Goal: Task Accomplishment & Management: Complete application form

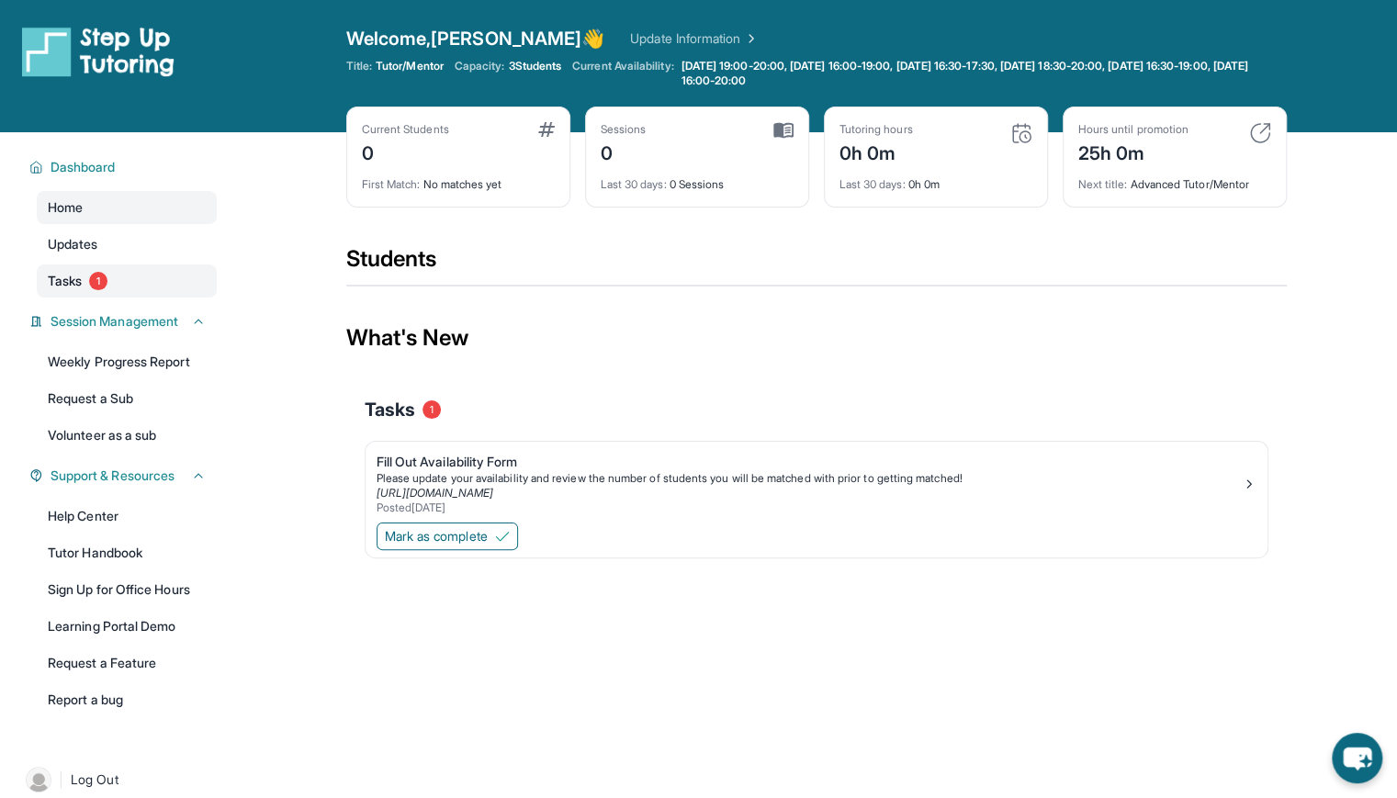
click at [119, 273] on link "Tasks 1" at bounding box center [127, 281] width 180 height 33
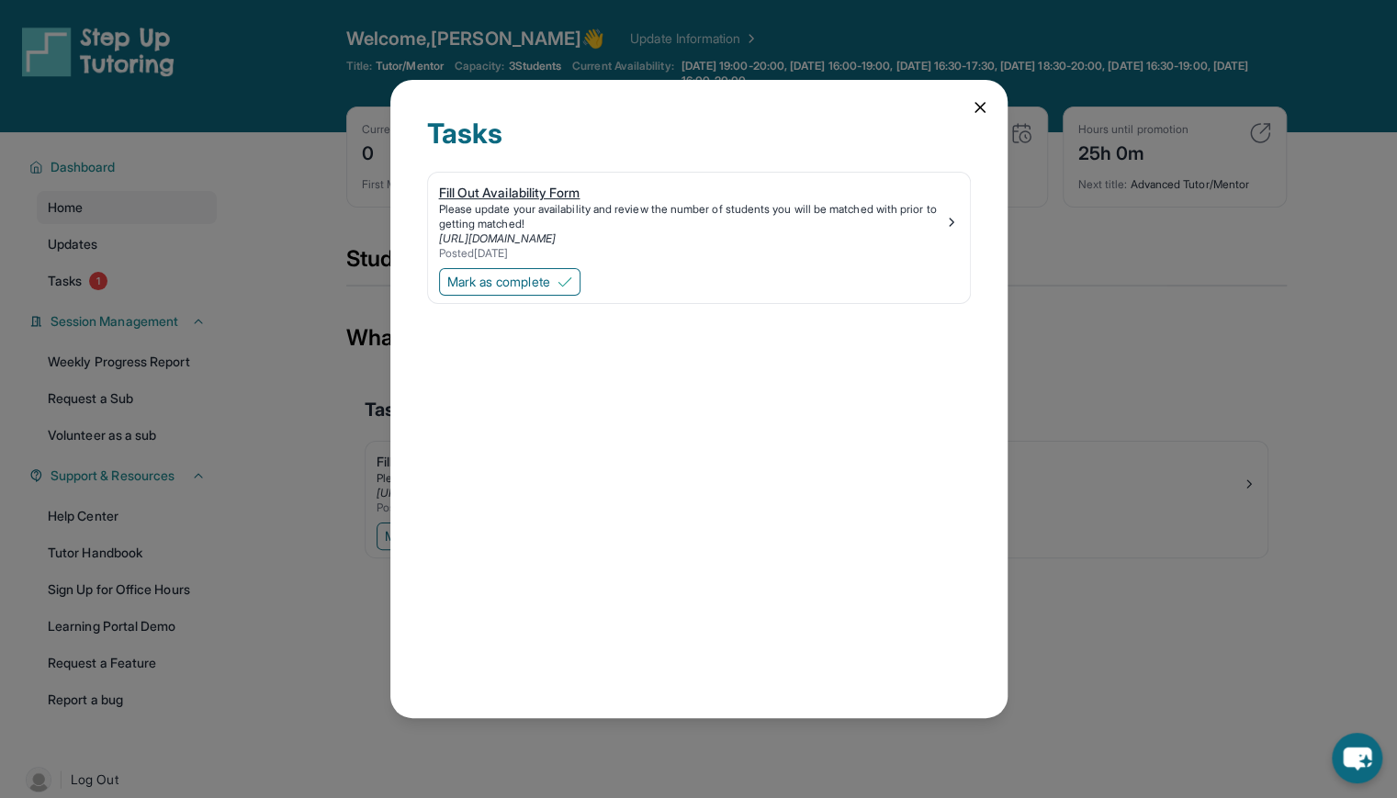
click at [549, 187] on div "Fill Out Availability Form" at bounding box center [691, 193] width 505 height 18
click at [979, 96] on div "Tasks Fill Out Availability Form Please update your availability and review the…" at bounding box center [698, 399] width 617 height 638
click at [978, 101] on icon at bounding box center [980, 107] width 18 height 18
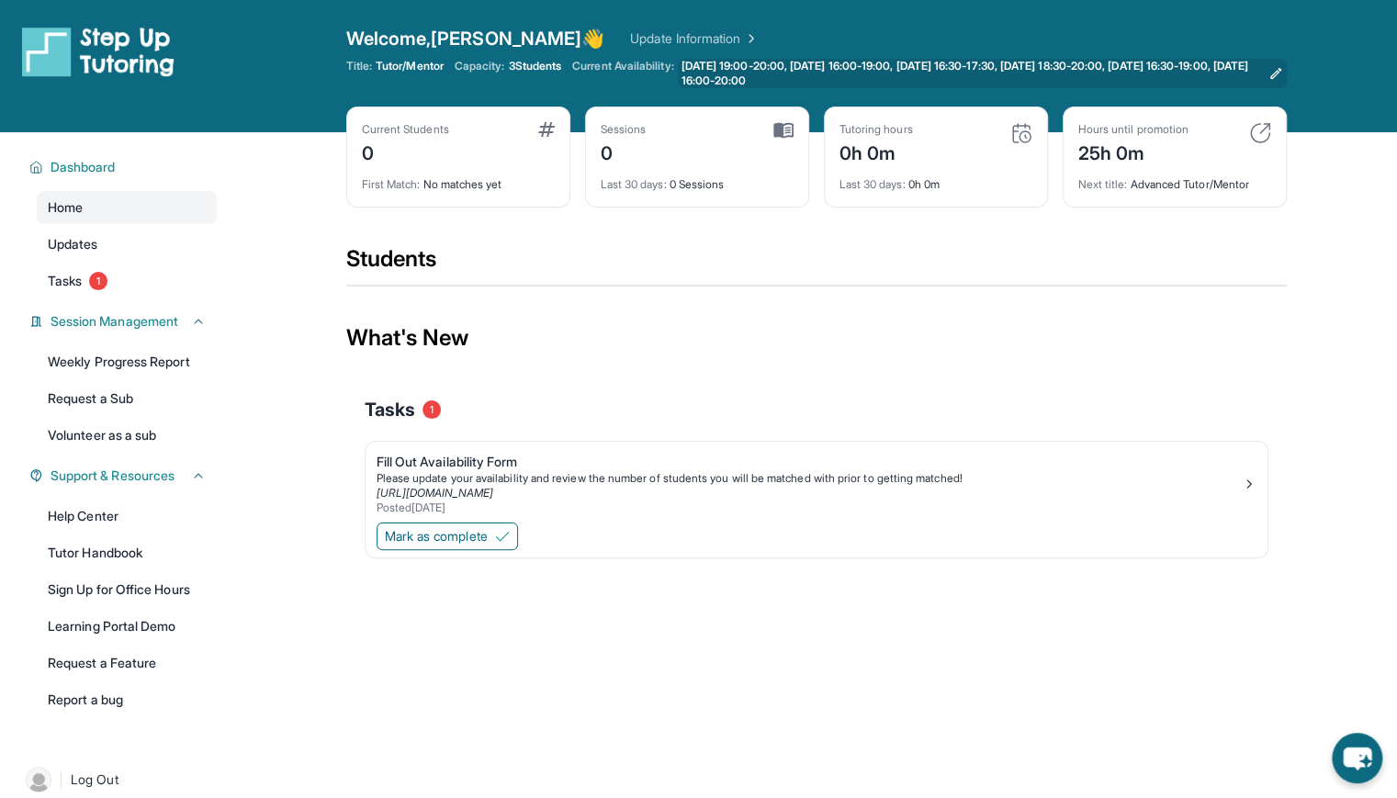
click at [1267, 71] on link "[DATE] 19:00-20:00, [DATE] 16:00-19:00, [DATE] 16:30-17:30, [DATE] 18:30-20:00,…" at bounding box center [982, 73] width 609 height 29
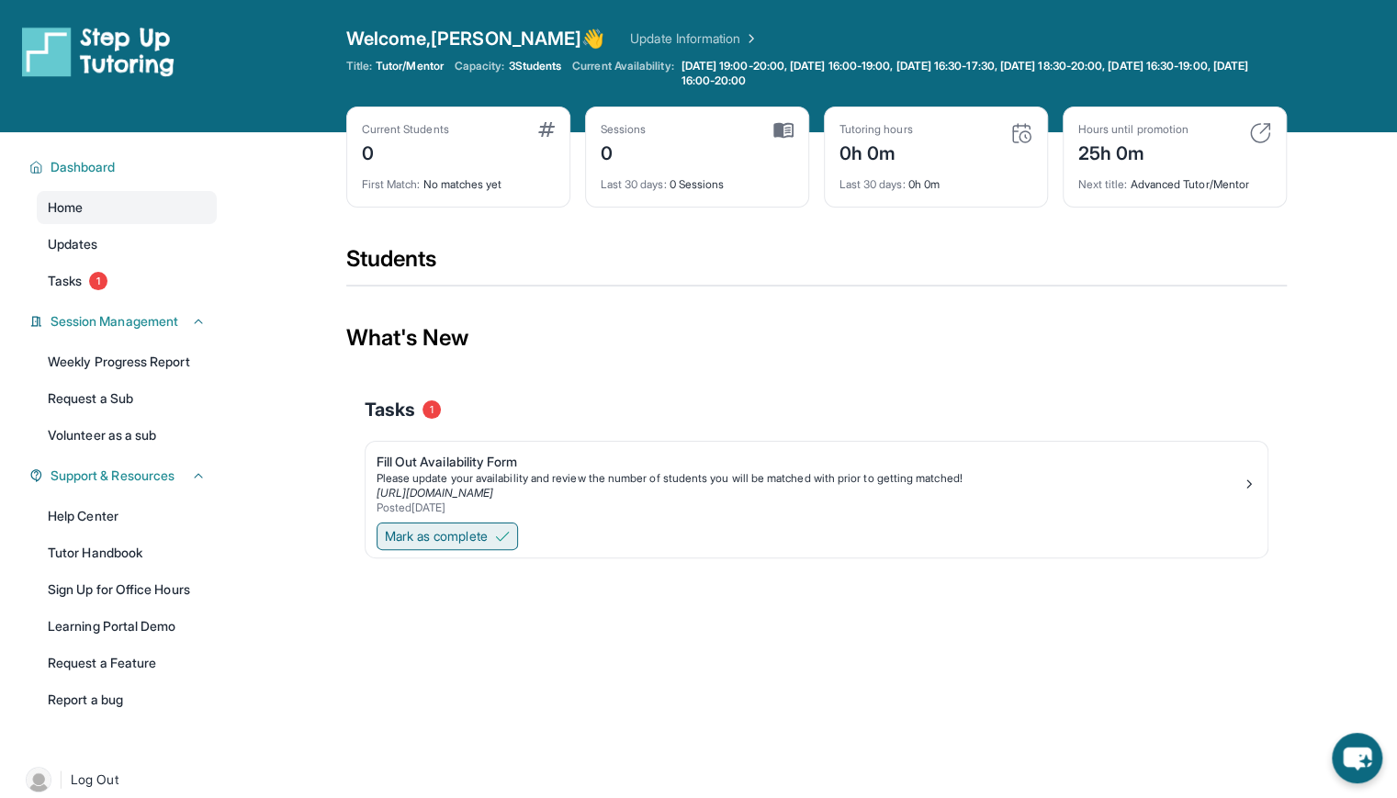
click at [440, 545] on button "Mark as complete" at bounding box center [447, 537] width 141 height 28
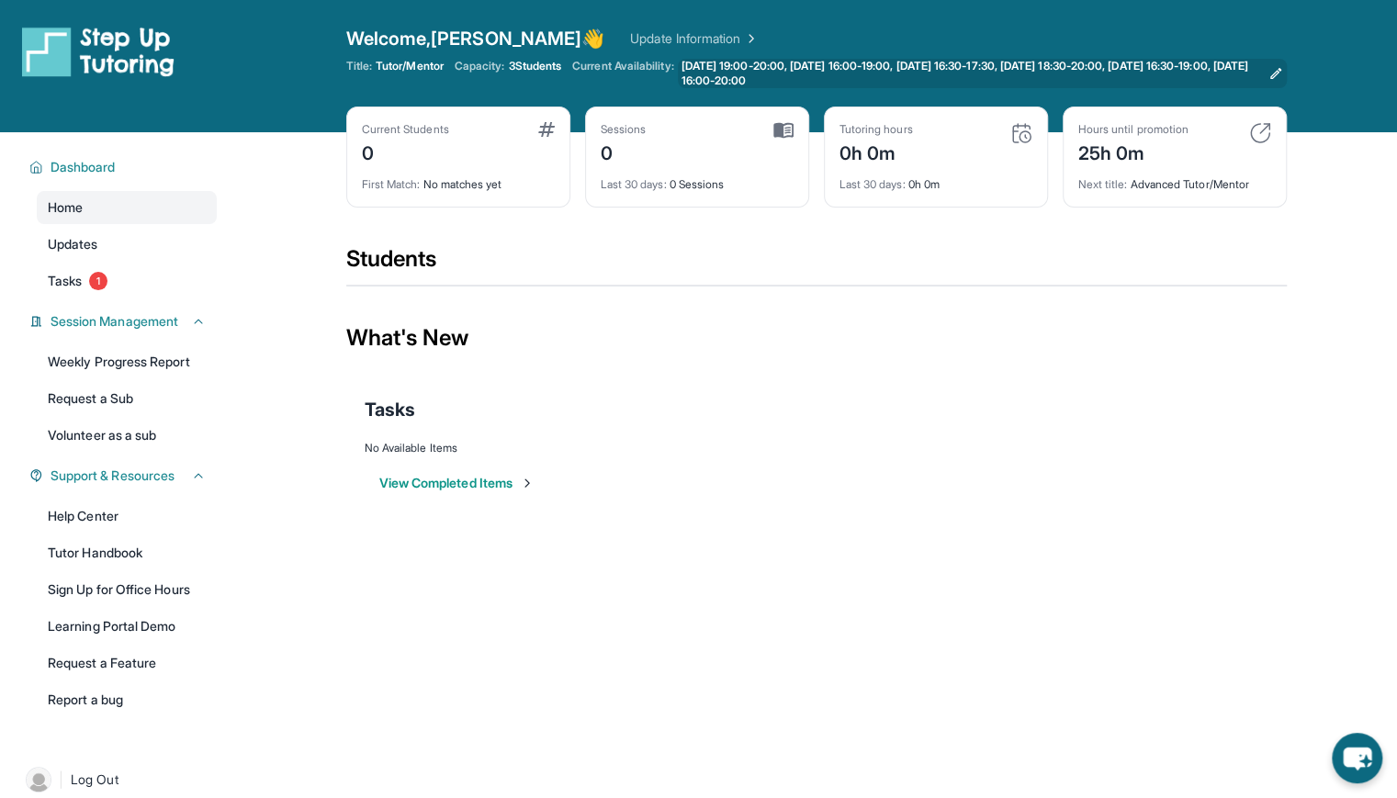
click at [1276, 74] on icon at bounding box center [1276, 73] width 15 height 15
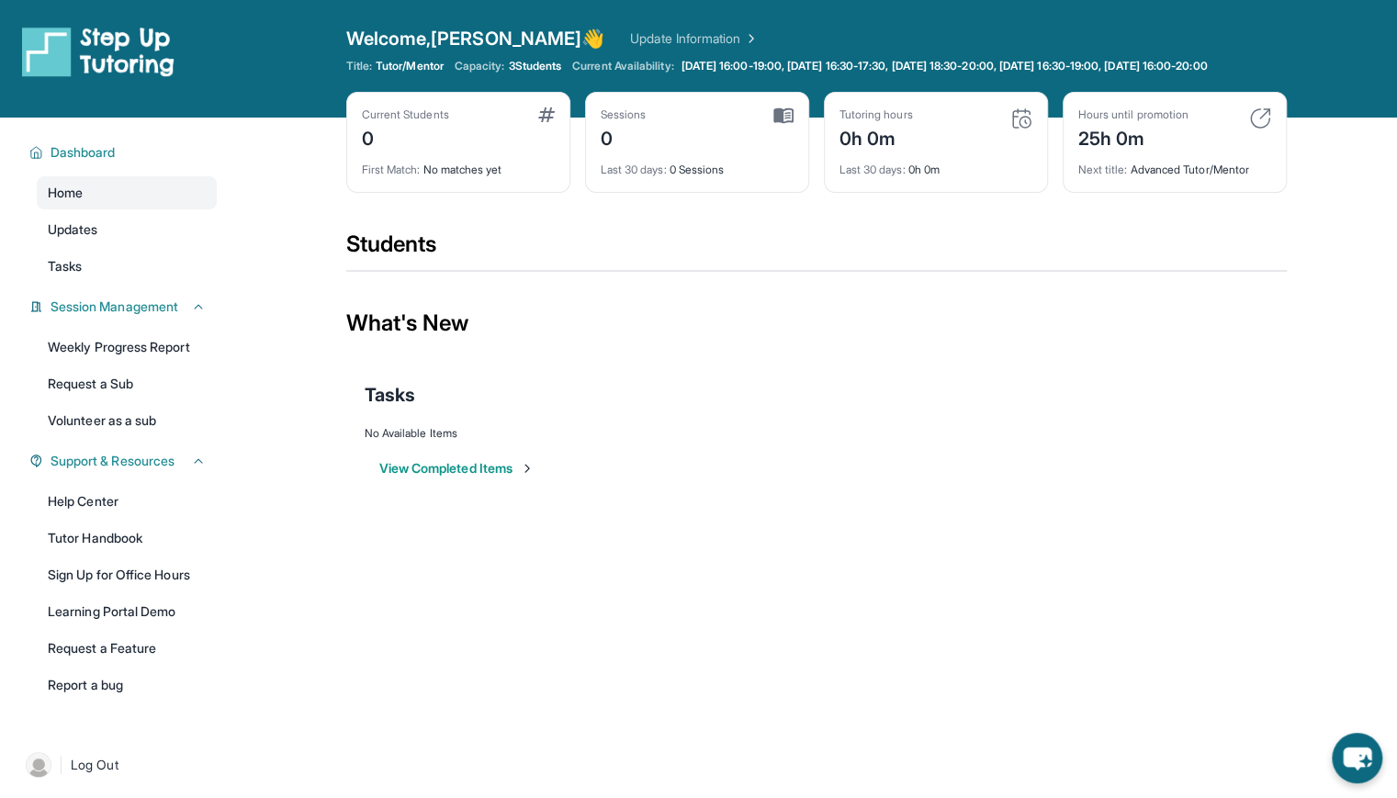
click at [836, 306] on div "What's New" at bounding box center [816, 323] width 941 height 81
click at [535, 476] on img at bounding box center [527, 468] width 15 height 15
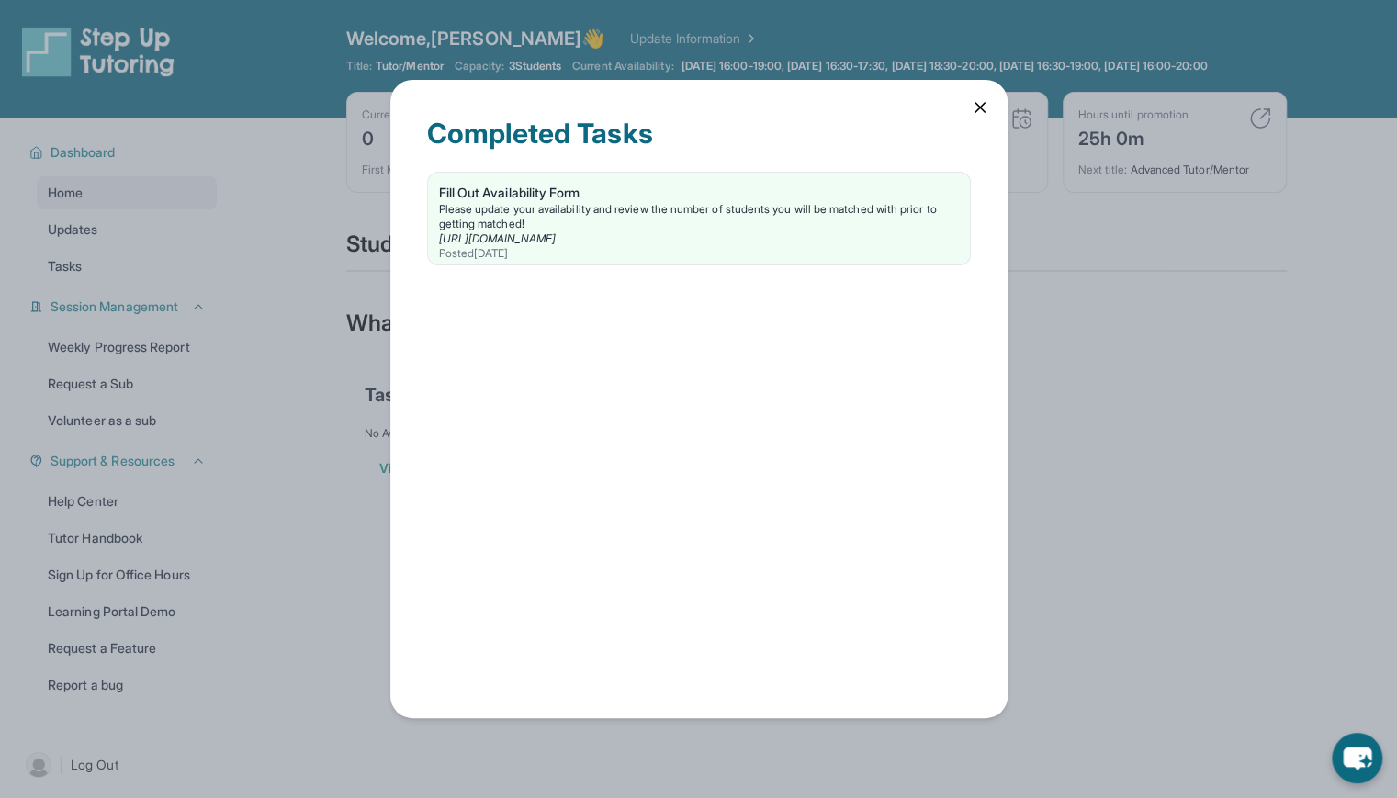
click at [1016, 359] on div "Completed Tasks Fill Out Availability Form Please update your availability and …" at bounding box center [698, 399] width 1397 height 798
click at [980, 106] on icon at bounding box center [980, 107] width 9 height 9
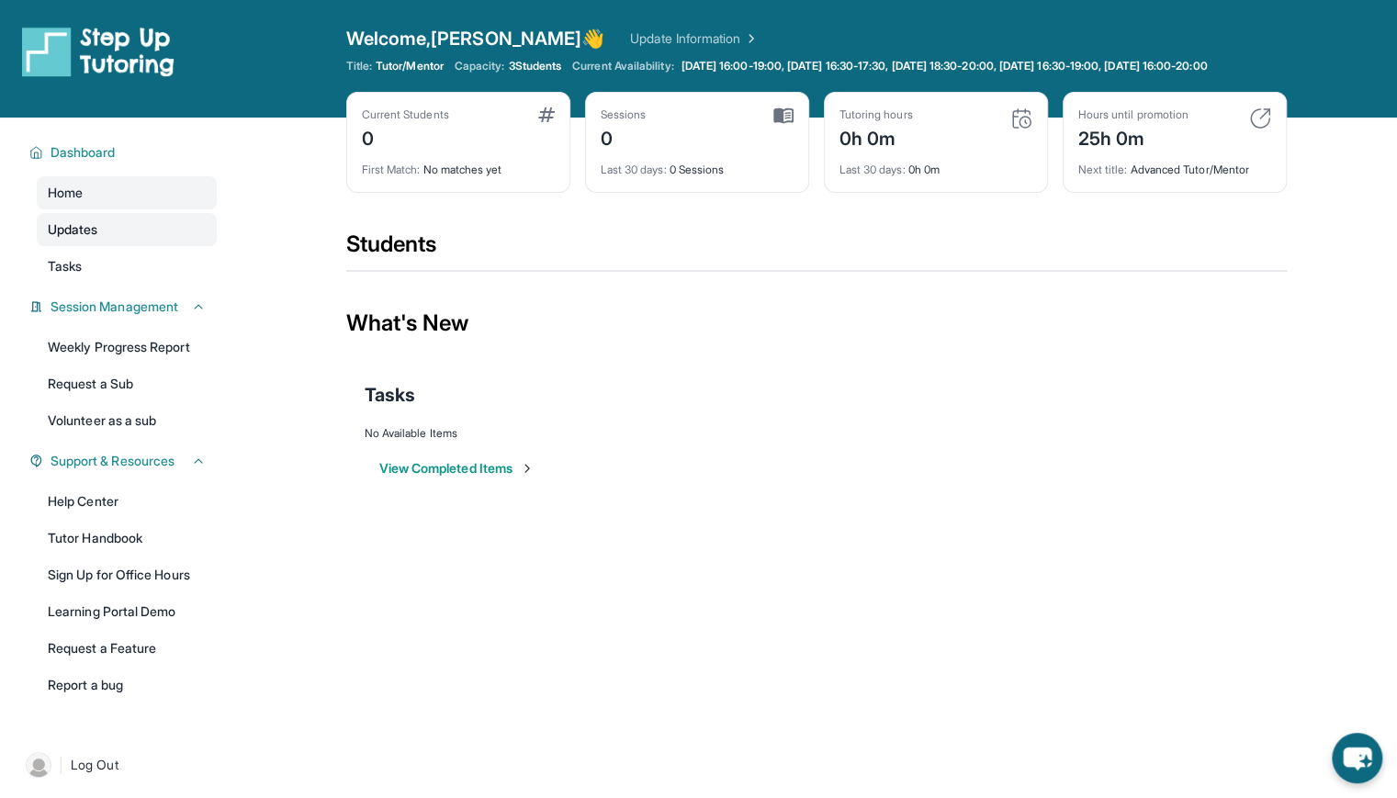
click at [129, 245] on link "Updates" at bounding box center [127, 229] width 180 height 33
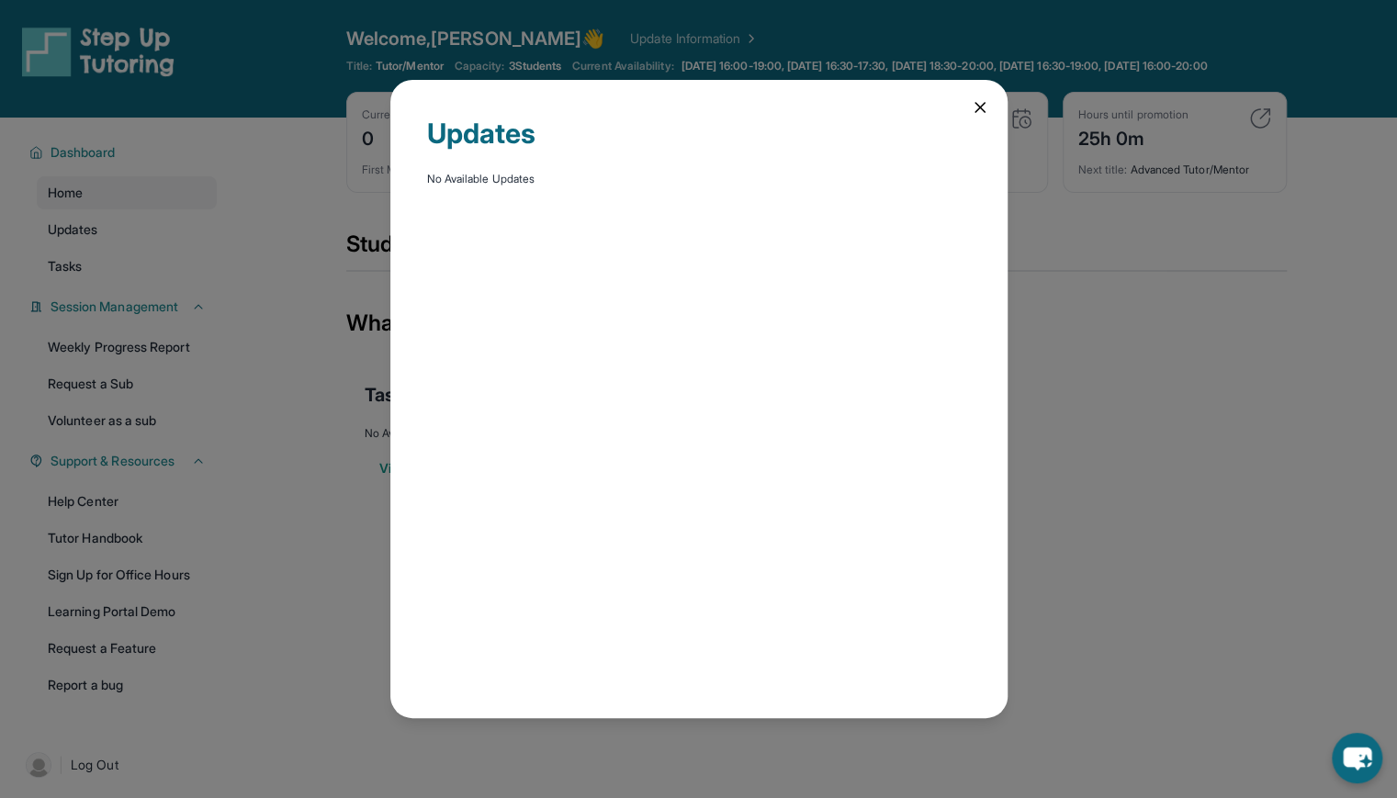
click at [985, 100] on icon at bounding box center [980, 107] width 18 height 18
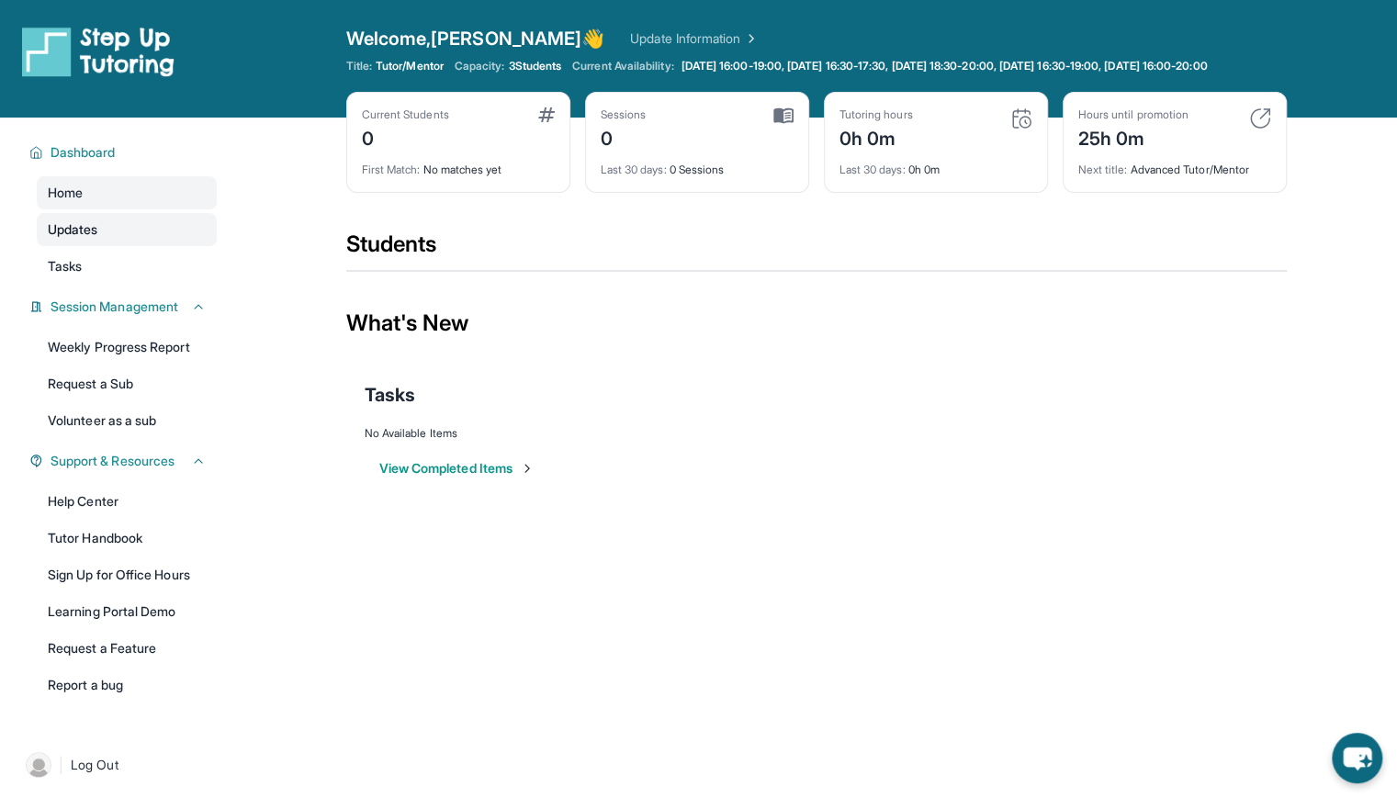
click at [149, 246] on link "Updates" at bounding box center [127, 229] width 180 height 33
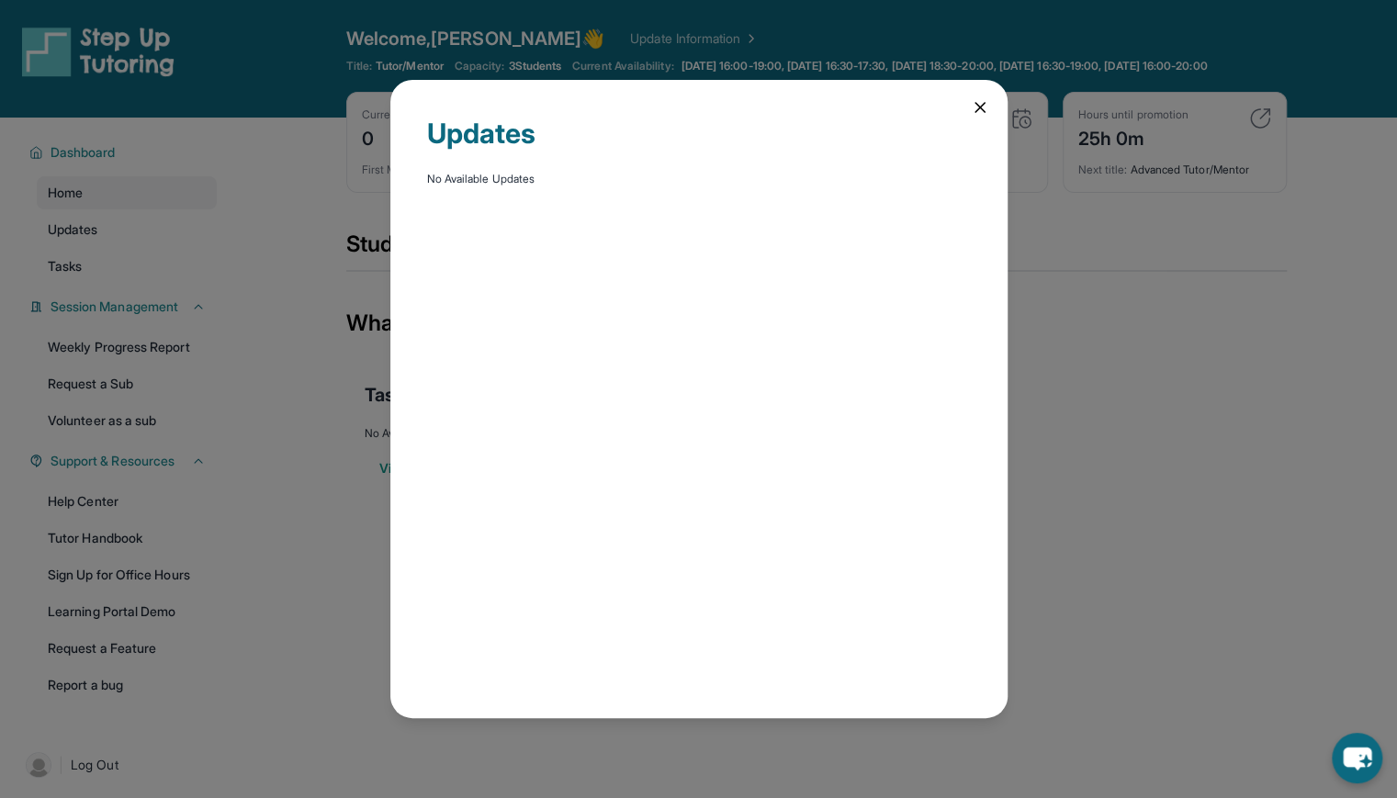
click at [979, 107] on icon at bounding box center [980, 107] width 9 height 9
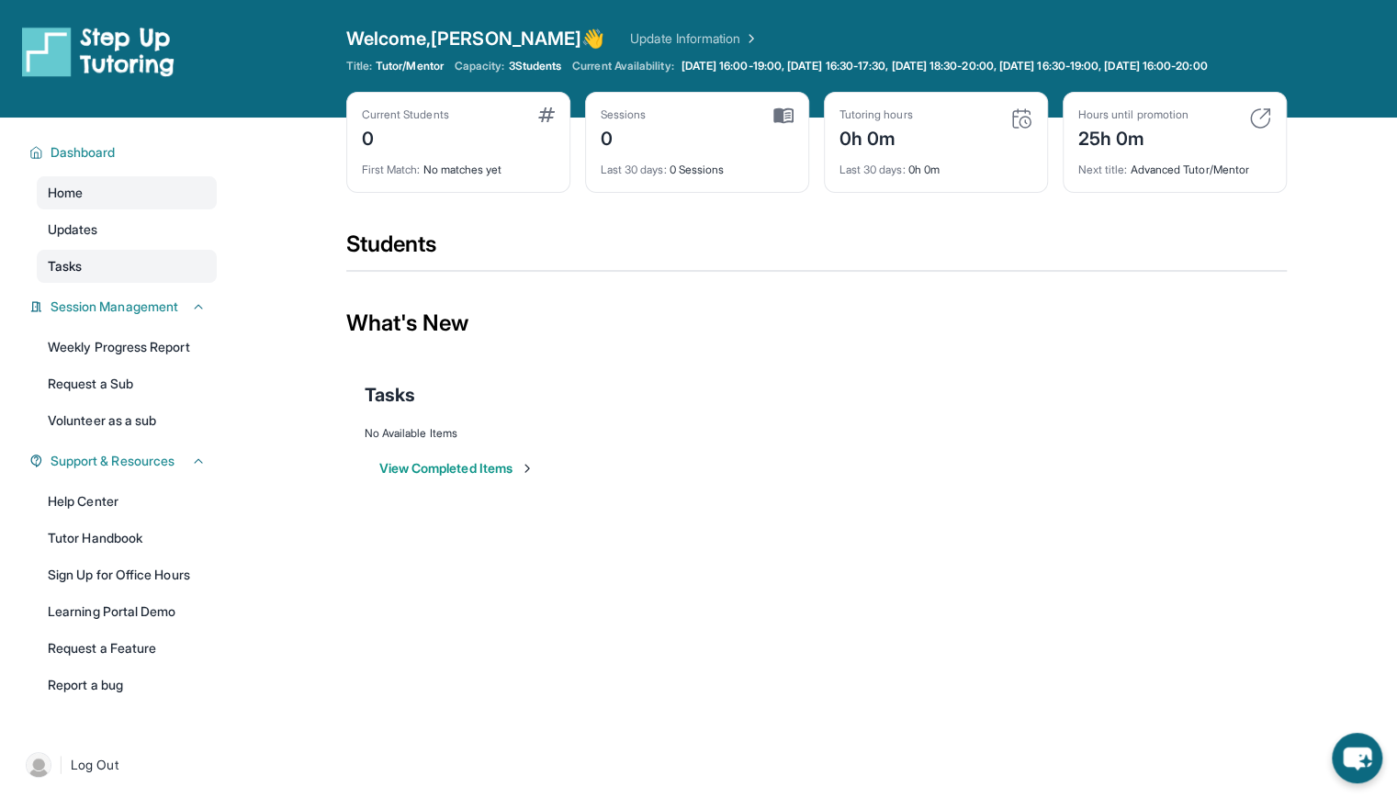
click at [121, 276] on link "Tasks" at bounding box center [127, 266] width 180 height 33
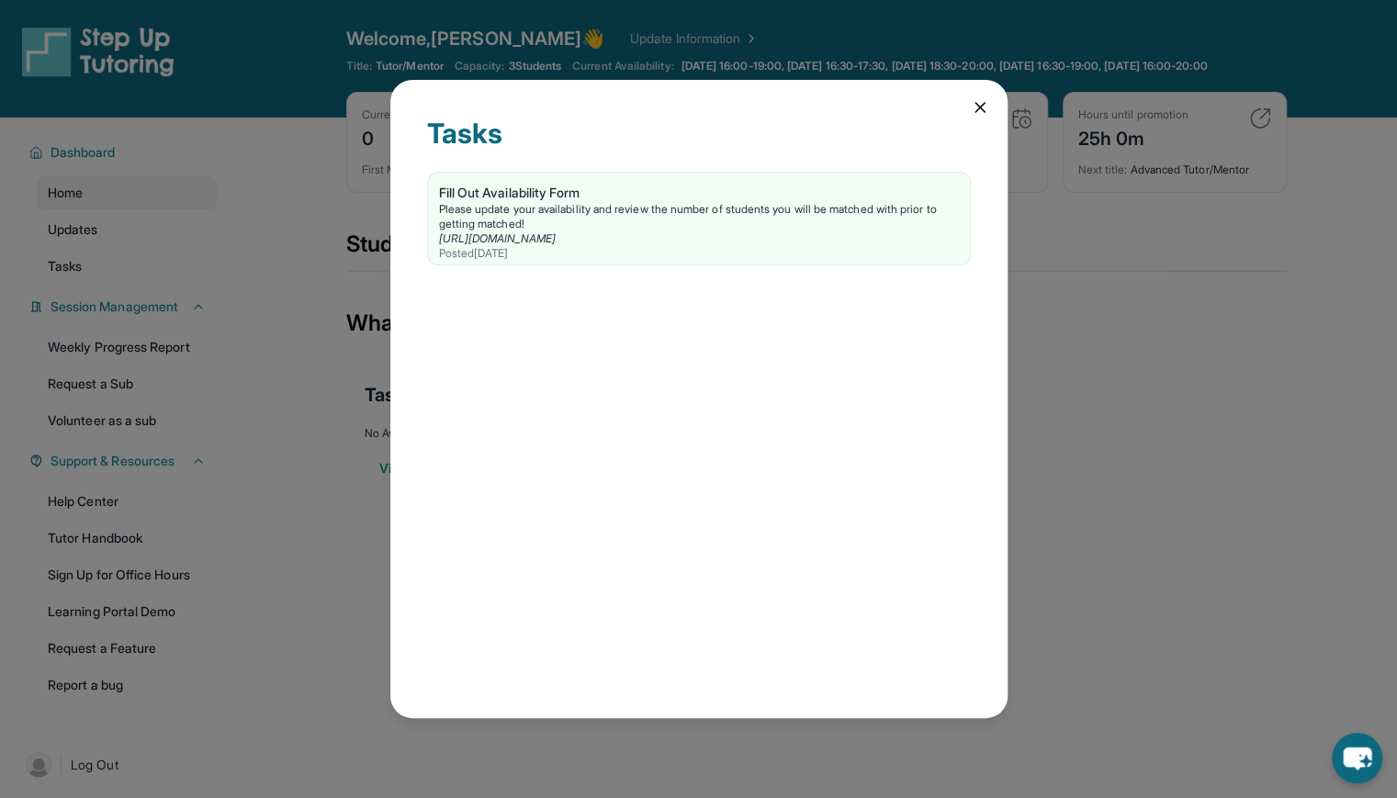
click at [982, 113] on icon at bounding box center [980, 107] width 18 height 18
